Goal: Transaction & Acquisition: Purchase product/service

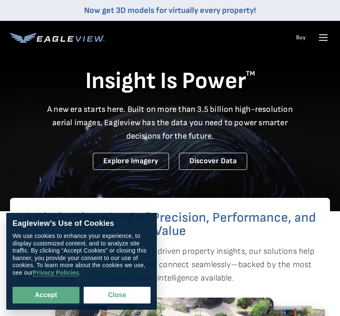
click at [326, 39] on icon at bounding box center [322, 37] width 13 height 13
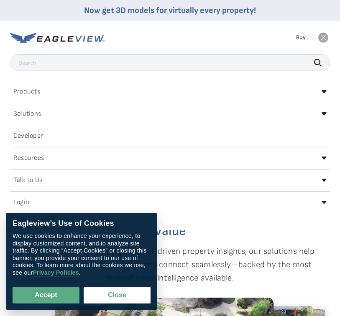
click at [327, 197] on div "Login" at bounding box center [169, 202] width 319 height 13
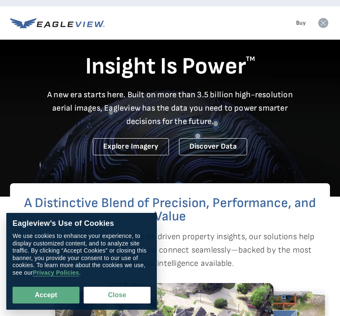
scroll to position [15, 0]
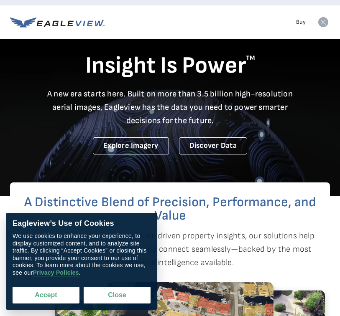
click at [62, 299] on button "Accept" at bounding box center [46, 295] width 67 height 17
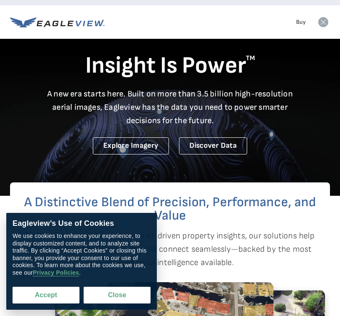
checkbox input "true"
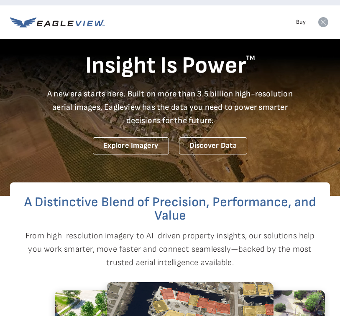
click at [297, 23] on link "Buy" at bounding box center [301, 22] width 10 height 8
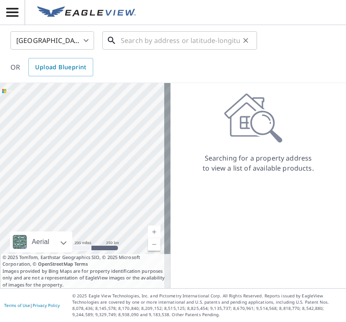
click at [159, 44] on input "text" at bounding box center [180, 40] width 119 height 23
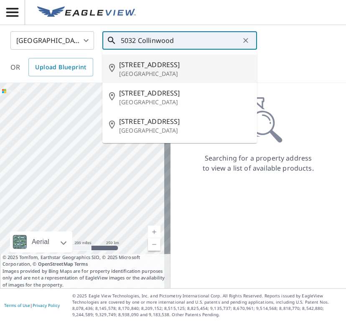
click at [167, 62] on span "[STREET_ADDRESS]" at bounding box center [184, 65] width 131 height 10
type input "[STREET_ADDRESS]"
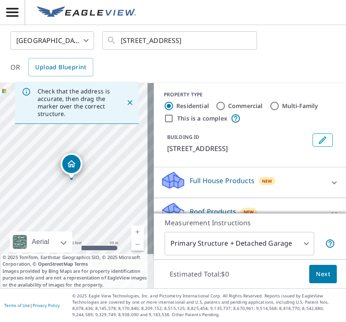
scroll to position [3, 0]
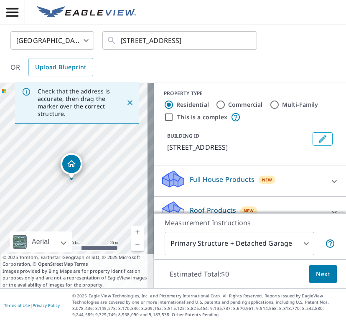
click at [215, 211] on p "Roof Products" at bounding box center [213, 210] width 46 height 10
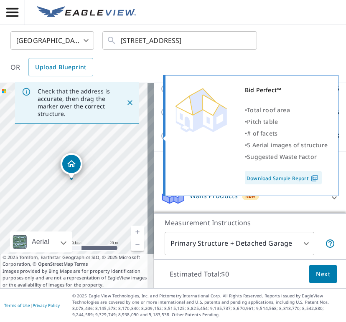
click at [160, 132] on input "Bid Perfect™ $18" at bounding box center [166, 136] width 13 height 10
checkbox input "true"
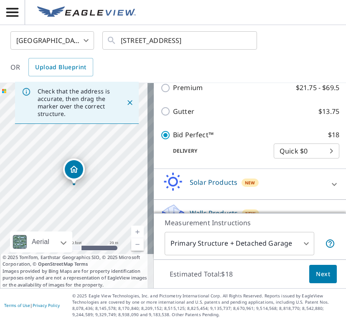
click at [322, 271] on span "Next" at bounding box center [323, 274] width 14 height 10
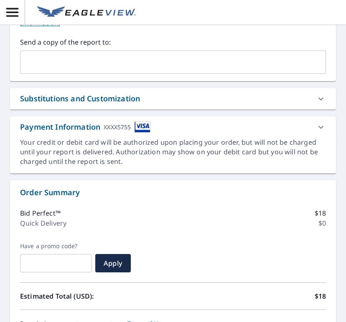
scroll to position [352, 0]
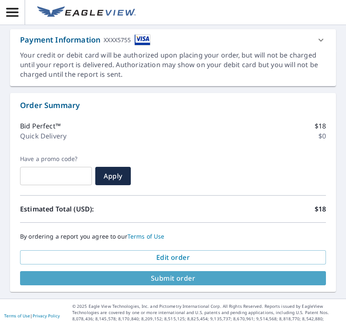
click at [183, 274] on span "Submit order" at bounding box center [173, 278] width 292 height 9
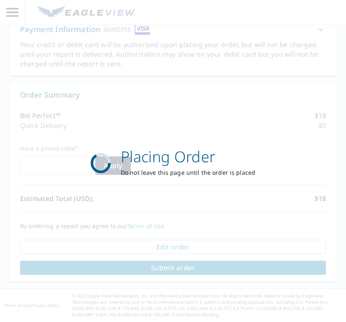
scroll to position [290, 0]
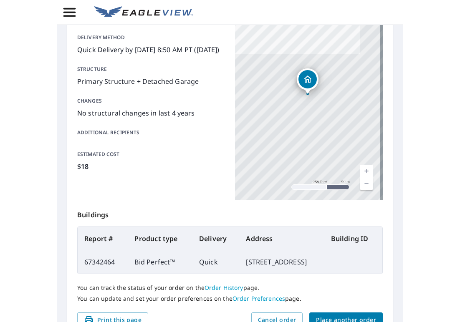
scroll to position [19, 0]
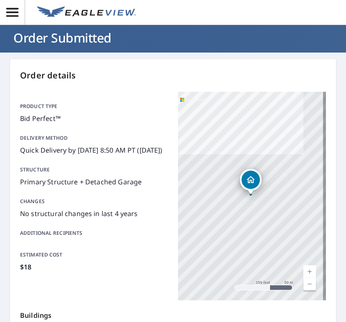
click at [10, 11] on icon "button" at bounding box center [12, 12] width 15 height 15
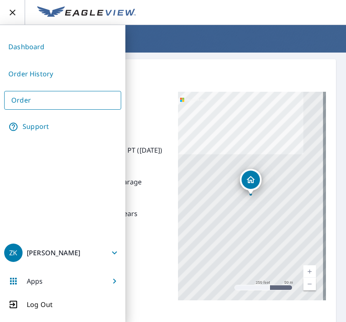
click at [27, 52] on link "Dashboard" at bounding box center [62, 47] width 117 height 20
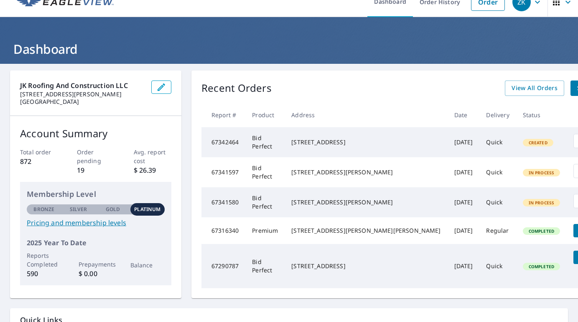
scroll to position [13, 0]
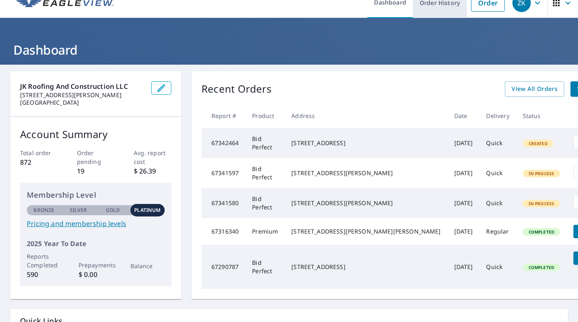
click at [345, 7] on link "Order History" at bounding box center [440, 2] width 54 height 30
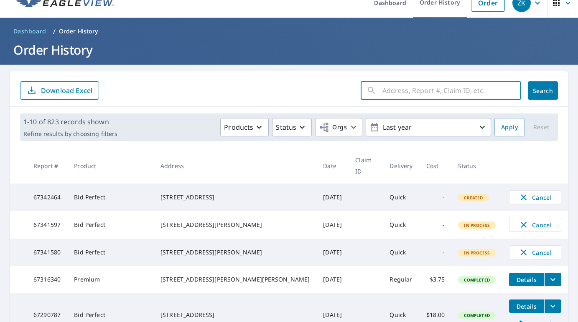
click at [345, 89] on input "text" at bounding box center [451, 90] width 139 height 23
type input "416"
click button "Search" at bounding box center [542, 90] width 30 height 18
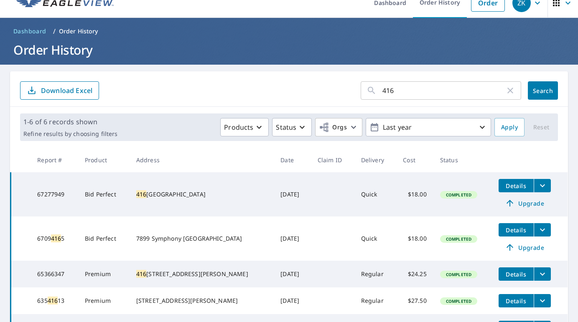
click at [345, 189] on icon "filesDropdownBtn-67277949" at bounding box center [542, 186] width 10 height 10
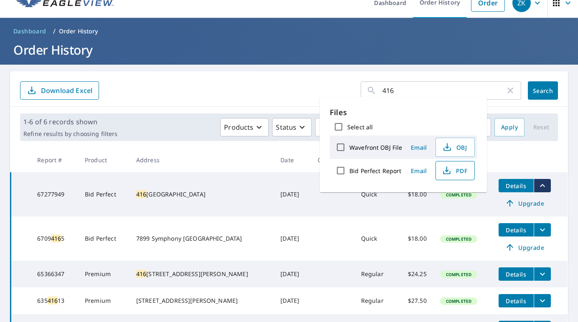
click at [345, 174] on span "PDF" at bounding box center [454, 171] width 27 height 10
